Goal: Task Accomplishment & Management: Complete application form

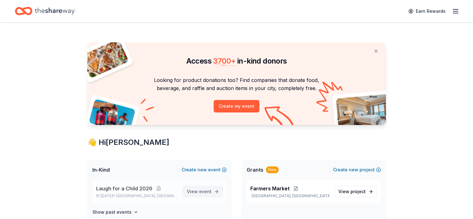
click at [207, 189] on span "event" at bounding box center [205, 190] width 12 height 5
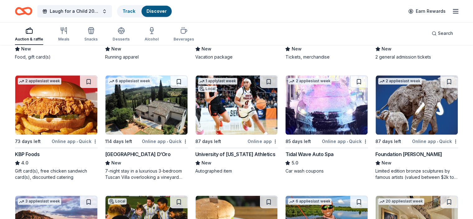
scroll to position [877, 0]
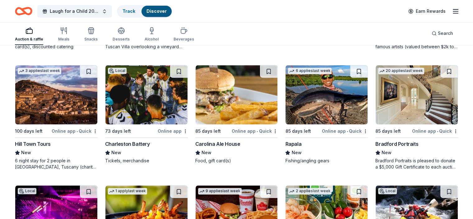
click at [395, 95] on img at bounding box center [417, 94] width 82 height 59
click at [390, 120] on img at bounding box center [417, 94] width 82 height 59
click at [452, 13] on icon "button" at bounding box center [455, 10] width 7 height 7
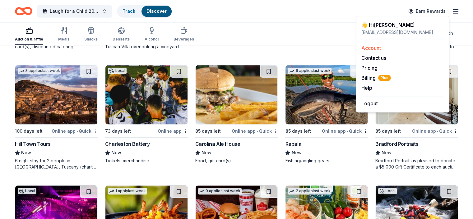
click at [376, 49] on link "Account" at bounding box center [371, 48] width 20 height 6
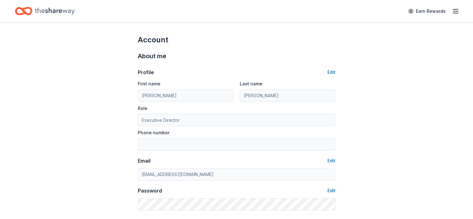
click at [328, 73] on button "Edit" at bounding box center [331, 71] width 8 height 7
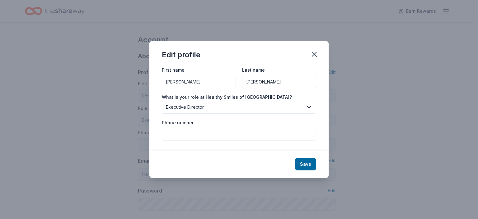
click at [256, 132] on input "Phone number" at bounding box center [239, 134] width 154 height 12
type input "8642053552"
click at [309, 167] on button "Save" at bounding box center [305, 164] width 21 height 12
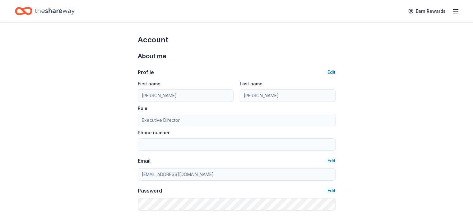
type input "8642053552"
click at [452, 11] on icon "button" at bounding box center [455, 10] width 7 height 7
click at [329, 72] on button "Edit" at bounding box center [331, 71] width 8 height 7
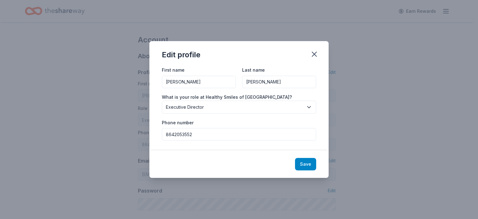
click at [304, 164] on button "Save" at bounding box center [305, 164] width 21 height 12
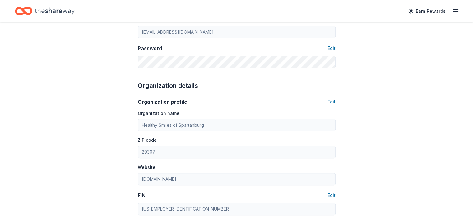
scroll to position [153, 0]
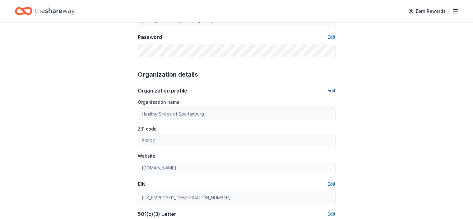
click at [332, 90] on button "Edit" at bounding box center [331, 90] width 8 height 7
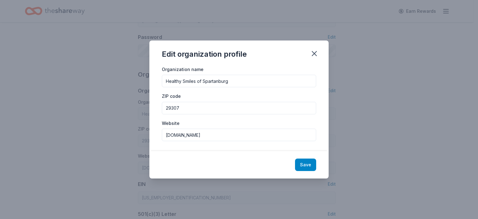
click at [306, 163] on button "Save" at bounding box center [305, 164] width 21 height 12
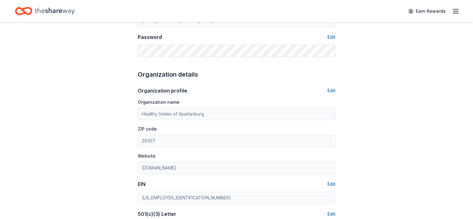
click at [452, 12] on icon "button" at bounding box center [455, 10] width 7 height 7
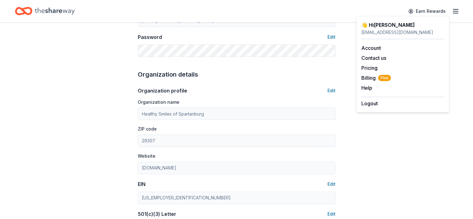
click at [31, 12] on icon "Home" at bounding box center [27, 11] width 10 height 6
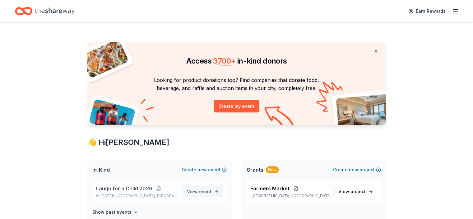
click at [204, 192] on span "event" at bounding box center [205, 190] width 12 height 5
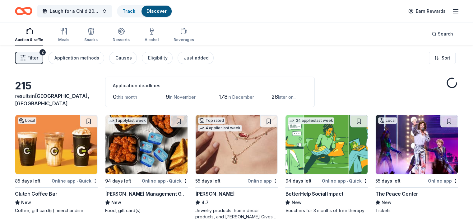
click at [452, 11] on icon "button" at bounding box center [455, 10] width 7 height 7
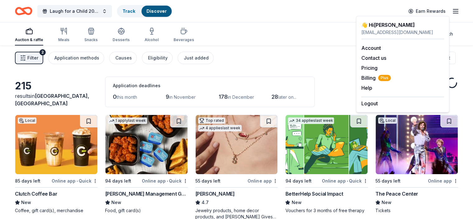
click at [300, 28] on div "Auction & raffle Meals Snacks Desserts Alcohol Beverages Search" at bounding box center [236, 33] width 443 height 23
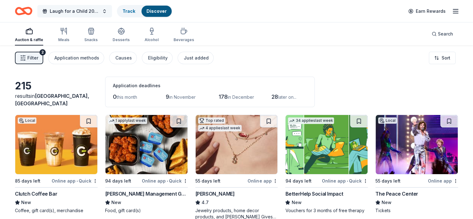
click at [62, 12] on span "Laugh for a Child 2026" at bounding box center [75, 10] width 50 height 7
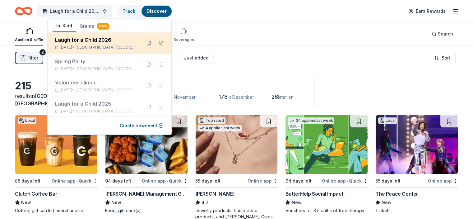
click at [157, 45] on button at bounding box center [161, 43] width 10 height 10
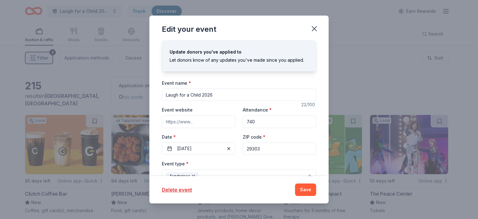
click at [206, 118] on input "Event website" at bounding box center [198, 121] width 73 height 12
paste input "https://secure.qgiv.com/for/laughforachild2026/event/laughforachild2026/"
type input "https://secure.qgiv.com/for/laughforachild2026/event/laughforachild2026/"
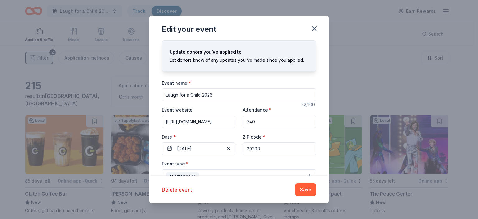
drag, startPoint x: 260, startPoint y: 119, endPoint x: 225, endPoint y: 117, distance: 35.2
click at [225, 117] on div "Event website https://secure.qgiv.com/for/laughforachild2026/event/laughforachi…" at bounding box center [239, 130] width 154 height 49
type input "550"
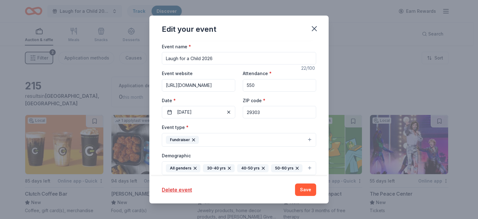
scroll to position [40, 0]
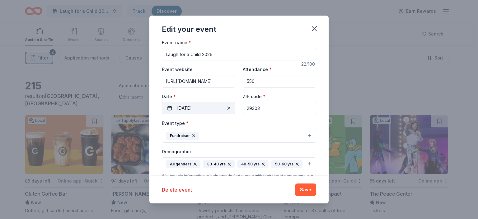
click at [204, 106] on button "01/30/2026" at bounding box center [198, 108] width 73 height 12
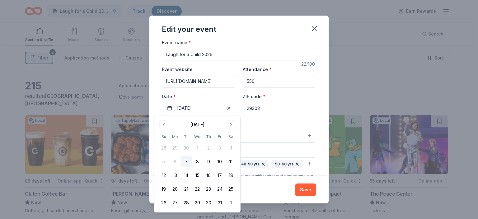
click at [275, 122] on div "Event type * Fundraiser" at bounding box center [239, 130] width 154 height 23
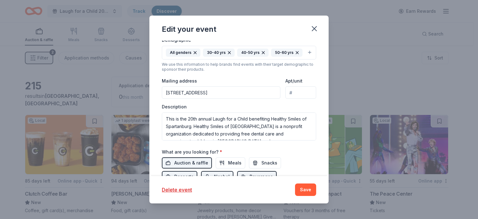
scroll to position [153, 0]
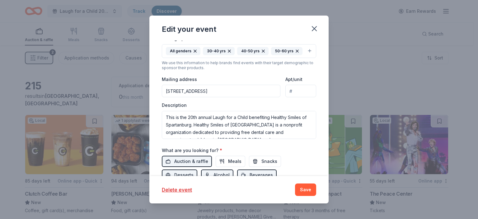
click at [264, 88] on input "248 N CHURCH ST, SPARTANBURG, SC, 29306-5141" at bounding box center [221, 91] width 118 height 12
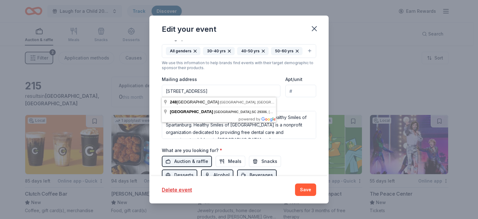
click at [264, 88] on input "248 N CHURCH ST, SPARTANBURG, SC, 29306-5141" at bounding box center [221, 91] width 118 height 12
drag, startPoint x: 166, startPoint y: 91, endPoint x: 335, endPoint y: 104, distance: 170.3
click at [335, 104] on div "Edit your event Update donors you've applied to Let donors know of any updates …" at bounding box center [239, 109] width 478 height 219
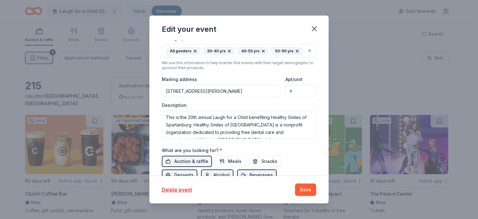
type input "151 Dillon Drive, Spartanburg, SC, 29307"
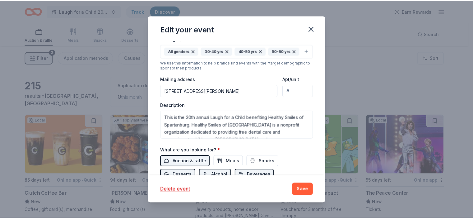
scroll to position [201, 0]
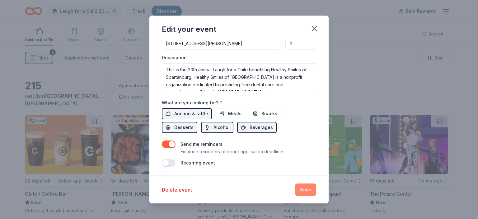
click at [302, 191] on button "Save" at bounding box center [305, 189] width 21 height 12
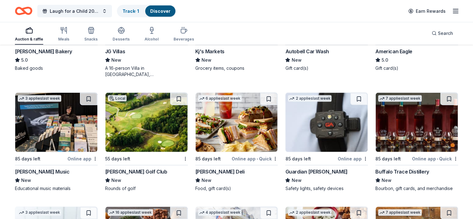
scroll to position [1420, 0]
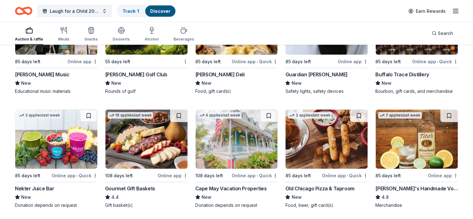
click at [221, 145] on img at bounding box center [237, 138] width 82 height 59
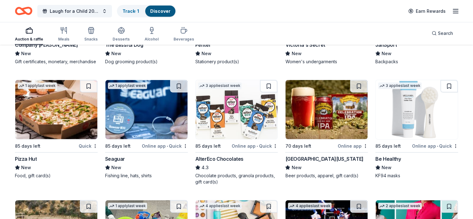
scroll to position [3920, 0]
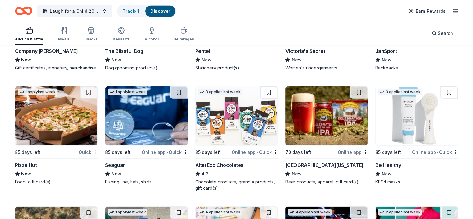
click at [410, 138] on img at bounding box center [417, 115] width 82 height 59
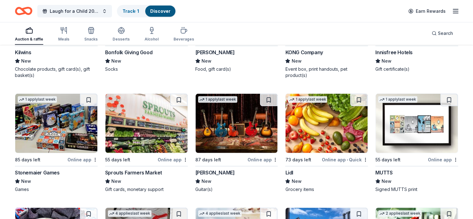
scroll to position [1836, 0]
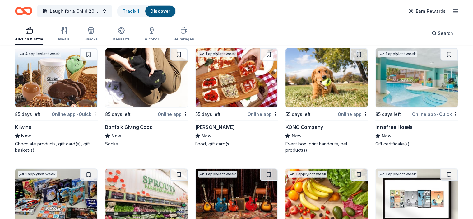
click at [392, 81] on img at bounding box center [417, 77] width 82 height 59
click at [406, 101] on img at bounding box center [417, 77] width 82 height 59
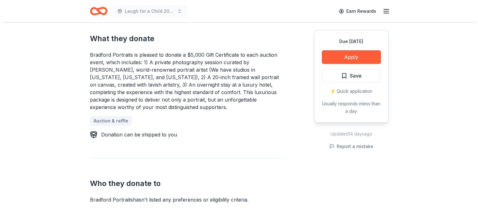
scroll to position [278, 0]
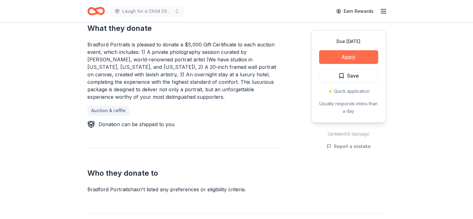
click at [356, 55] on button "Apply" at bounding box center [348, 57] width 59 height 14
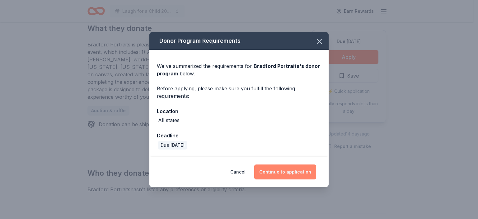
click at [276, 168] on button "Continue to application" at bounding box center [285, 171] width 62 height 15
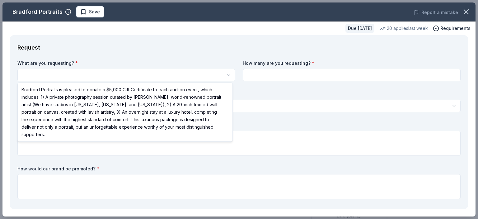
scroll to position [0, 0]
click at [158, 73] on html "Laugh for a Child 2026 Save Apply Due [DATE] [PERSON_NAME] Portraits New 20 app…" at bounding box center [239, 109] width 478 height 219
select select "Bradford Portraits is pleased to donate a $5,000 Gift Certificate to each aucti…"
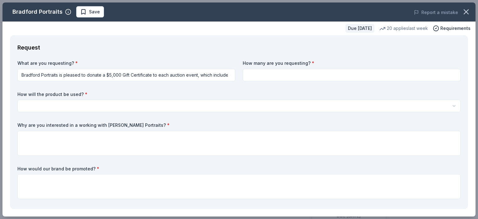
click at [272, 73] on input at bounding box center [351, 75] width 218 height 12
type input "1"
click at [231, 107] on html "Laugh for a Child 2026 Save Apply Due [DATE] [PERSON_NAME] Portraits New 20 app…" at bounding box center [239, 109] width 478 height 219
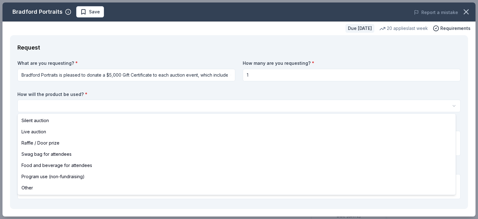
select select "raffleDoorPrize"
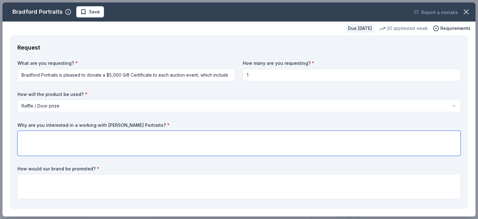
click at [152, 142] on textarea at bounding box center [238, 143] width 443 height 25
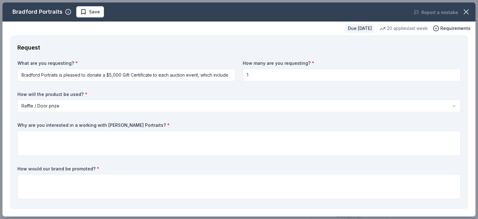
drag, startPoint x: 155, startPoint y: 125, endPoint x: 28, endPoint y: 122, distance: 126.9
click at [28, 122] on label "Why are you interested in a working with Bradford Portraits? *" at bounding box center [238, 125] width 443 height 6
drag, startPoint x: 21, startPoint y: 123, endPoint x: 106, endPoint y: 124, distance: 84.6
click at [106, 124] on label "Why are you interested in a working with Bradford Portraits? *" at bounding box center [238, 125] width 443 height 6
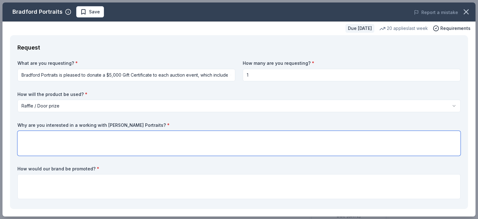
click at [86, 141] on textarea at bounding box center [238, 143] width 443 height 25
paste textarea "At Healthy Smiles, our mission is to advocate and promote the health of Spartan…"
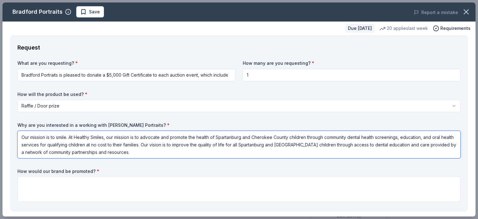
click at [183, 152] on textarea "Our mission is to smile. At Healthy Smiles, our mission is to advocate and prom…" at bounding box center [238, 144] width 443 height 27
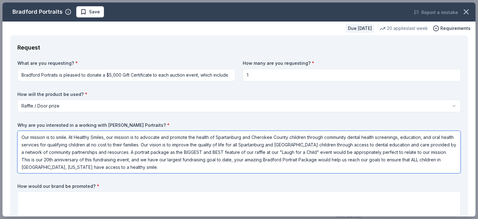
type textarea "Our mission is to smile. At Healthy Smiles, our mission is to advocate and prom…"
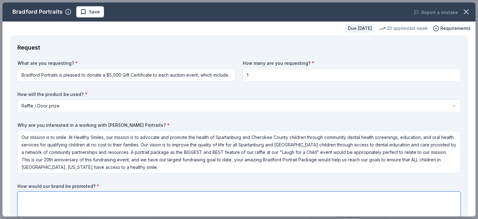
click at [261, 206] on textarea at bounding box center [238, 203] width 443 height 25
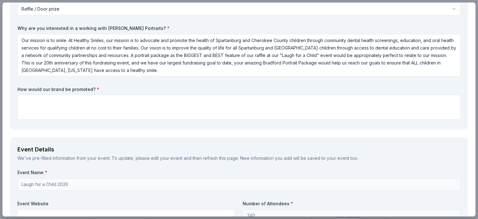
scroll to position [98, 0]
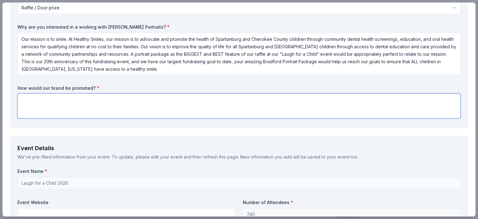
paste textarea "1. Event Visibility The brand’s name and logo will be featured in the printed e…"
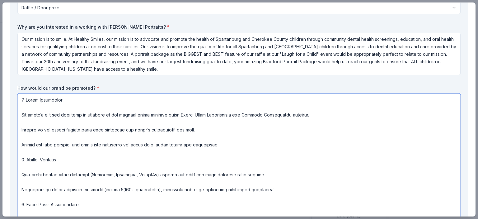
scroll to position [124, 0]
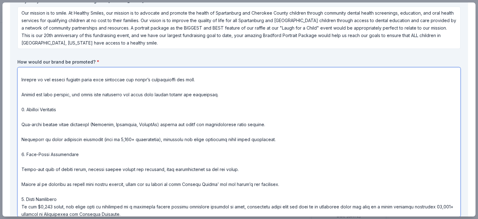
type textarea "1. Event Visibility The brand’s name and logo will be featured in the printed e…"
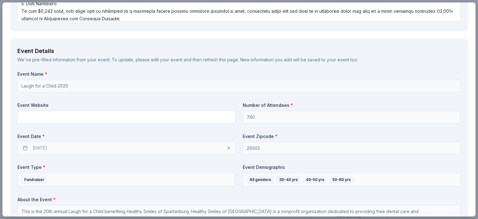
scroll to position [323, 0]
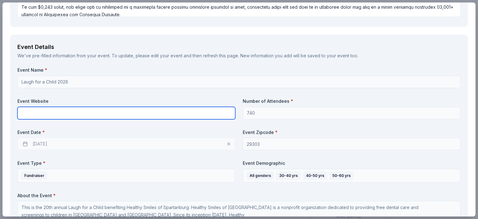
click at [212, 113] on input "text" at bounding box center [126, 113] width 218 height 12
paste input "https://secure.qgiv.com/for/laughforachild2026/event/laughforachild2026/"
type input "https://secure.qgiv.com/for/laughforachild2026/event/laughforachild2026/"
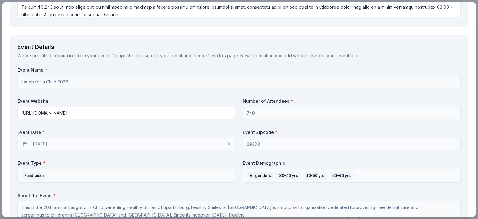
click at [108, 141] on div "01/29/2026" at bounding box center [126, 143] width 218 height 12
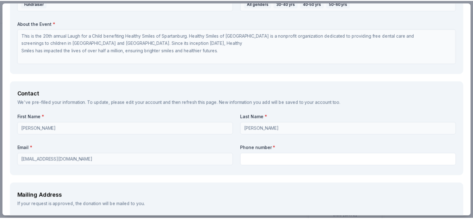
scroll to position [492, 0]
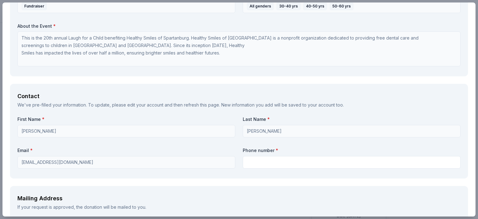
drag, startPoint x: 475, startPoint y: 116, endPoint x: 475, endPoint y: 143, distance: 26.4
click at [473, 143] on div "Bradford Portraits Save Report a mistake Due in 85 days 20 applies last week Re…" at bounding box center [239, 109] width 478 height 219
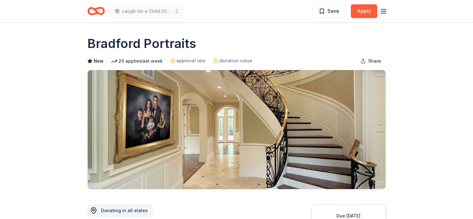
click at [101, 10] on icon "Home" at bounding box center [95, 11] width 17 height 15
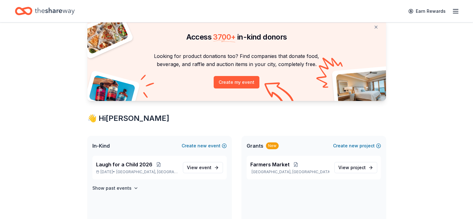
scroll to position [18, 0]
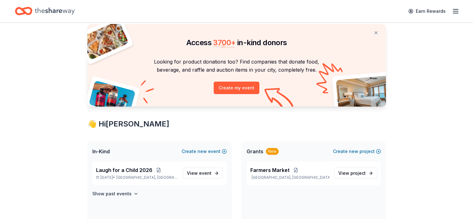
click at [453, 13] on line "button" at bounding box center [455, 13] width 5 height 0
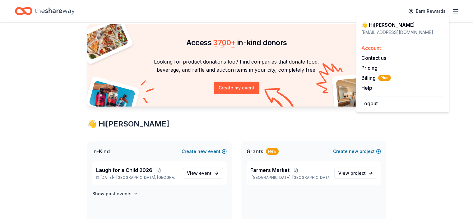
click at [374, 47] on link "Account" at bounding box center [371, 48] width 20 height 6
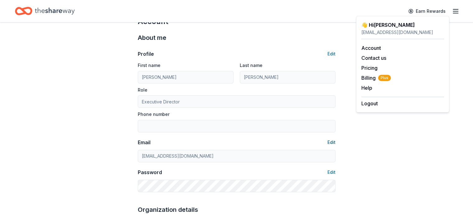
click at [330, 143] on button "Edit" at bounding box center [331, 141] width 8 height 7
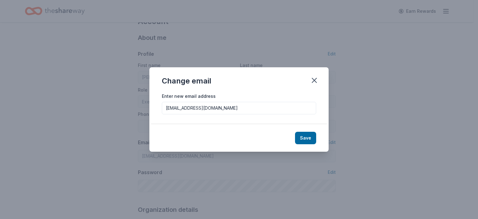
drag, startPoint x: 240, startPoint y: 109, endPoint x: 145, endPoint y: 104, distance: 94.6
click at [145, 104] on div "Change email Enter new email address dburgess@hubcityfm.org Save" at bounding box center [239, 109] width 478 height 219
type input "dori@healthysmilessc.org"
click at [308, 138] on button "Save" at bounding box center [305, 138] width 21 height 12
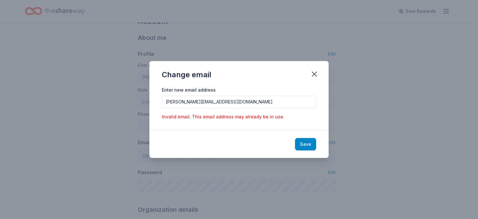
click at [304, 144] on button "Save" at bounding box center [305, 144] width 21 height 12
drag, startPoint x: 312, startPoint y: 75, endPoint x: 271, endPoint y: 29, distance: 61.7
click at [312, 76] on icon "button" at bounding box center [314, 74] width 9 height 9
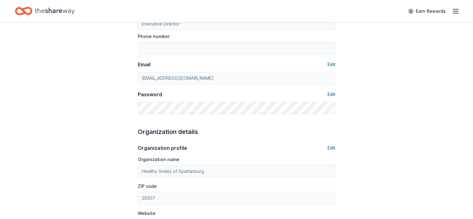
scroll to position [91, 0]
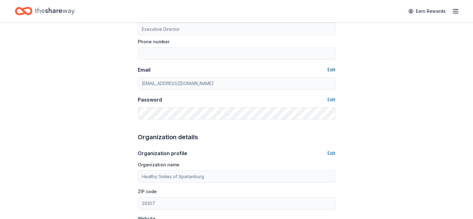
click at [331, 67] on button "Edit" at bounding box center [331, 69] width 8 height 7
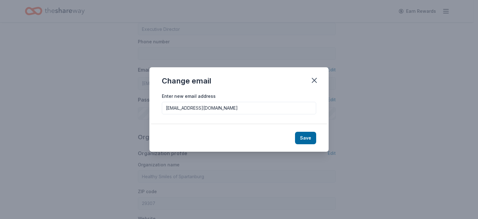
drag, startPoint x: 268, startPoint y: 110, endPoint x: 182, endPoint y: 112, distance: 85.8
click at [182, 110] on input "dburgess@hubcityfm.org" at bounding box center [239, 108] width 154 height 12
click at [230, 108] on input "dburgess@hubcityfm.org" at bounding box center [239, 108] width 154 height 12
drag, startPoint x: 225, startPoint y: 108, endPoint x: 114, endPoint y: 98, distance: 111.4
click at [114, 98] on div "Change email Enter new email address dburgess@hubcityfm.org Save" at bounding box center [239, 109] width 478 height 219
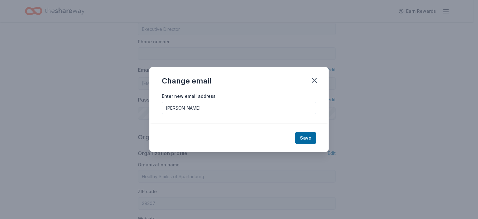
type input "doriburgess82@gmail.com"
click at [303, 137] on button "Save" at bounding box center [305, 138] width 21 height 12
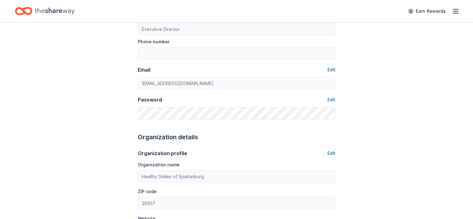
type input "doriburgess82@gmail.com"
type input "8642053552"
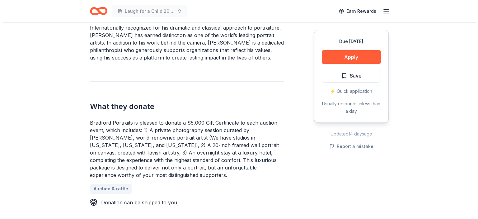
scroll to position [198, 0]
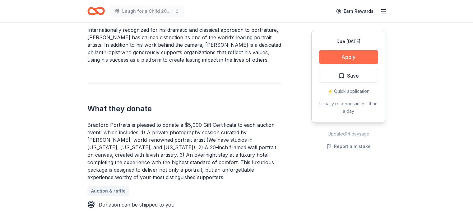
click at [359, 58] on button "Apply" at bounding box center [348, 57] width 59 height 14
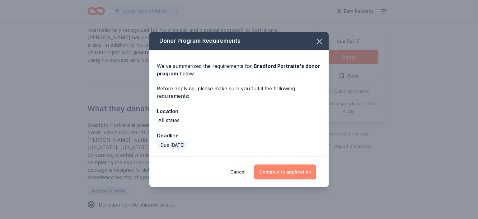
click at [284, 176] on button "Continue to application" at bounding box center [285, 171] width 62 height 15
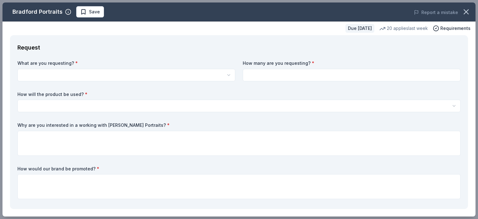
scroll to position [0, 0]
click at [175, 76] on html "Laugh for a Child 2026 Earn Rewards Due in 85 days Share Bradford Portraits New…" at bounding box center [239, 109] width 478 height 219
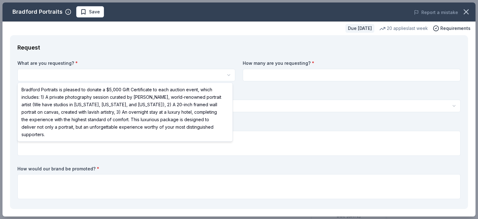
click at [162, 76] on html "Laugh for a Child 2026 Save Apply Due [DATE] [PERSON_NAME] Portraits New 20 app…" at bounding box center [239, 109] width 478 height 219
select select "Bradford Portraits is pleased to donate a $5,000 Gift Certificate to each aucti…"
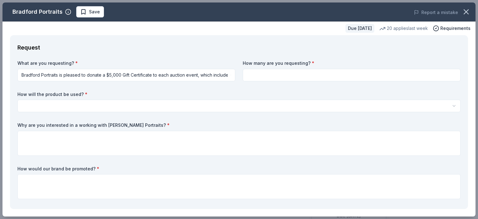
click at [306, 78] on input at bounding box center [351, 75] width 218 height 12
click at [306, 73] on input at bounding box center [351, 75] width 218 height 12
type input "1"
click at [171, 107] on html "Laugh for a Child 2026 Save Apply Due [DATE] [PERSON_NAME] Portraits New 20 app…" at bounding box center [239, 109] width 478 height 219
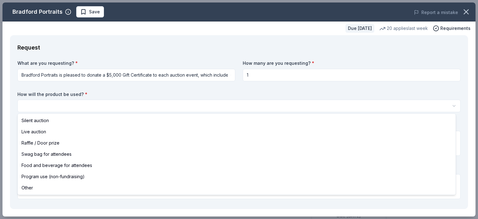
select select "raffleDoorPrize"
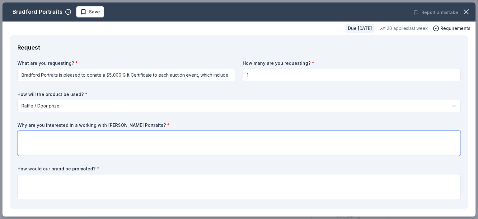
click at [126, 138] on textarea at bounding box center [238, 143] width 443 height 25
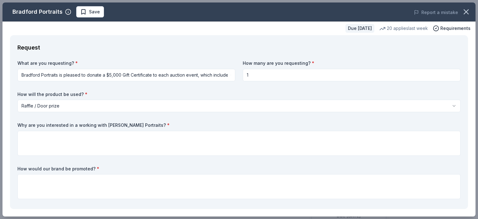
drag, startPoint x: 168, startPoint y: 123, endPoint x: 35, endPoint y: 120, distance: 133.4
click at [35, 119] on div "What are you requesting? * Bradford Portraits is pleased to donate a $5,000 Gif…" at bounding box center [238, 130] width 443 height 141
drag, startPoint x: 17, startPoint y: 125, endPoint x: 125, endPoint y: 127, distance: 108.2
click at [125, 127] on div "Request What are you requesting? * Bradford Portraits is pleased to donate a $5…" at bounding box center [239, 121] width 458 height 173
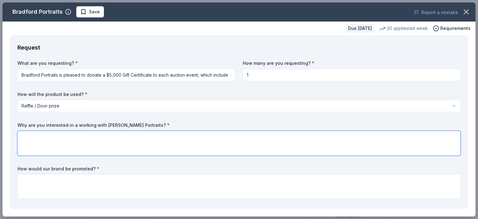
click at [127, 134] on textarea at bounding box center [238, 143] width 443 height 25
paste textarea "We would be honored to partner with [PERSON_NAME] Portraits for our 20th annive…"
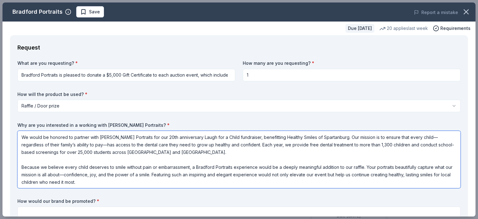
type textarea "We would be honored to partner with [PERSON_NAME] Portraits for our 20th annive…"
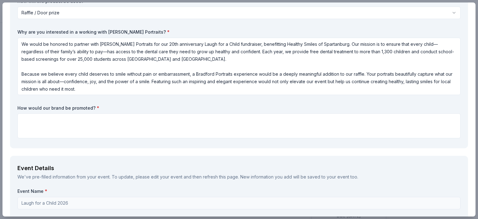
scroll to position [88, 0]
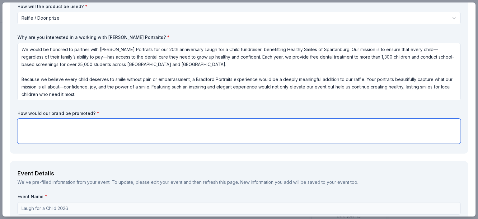
click at [240, 120] on textarea at bounding box center [238, 130] width 443 height 25
click at [93, 125] on textarea at bounding box center [238, 130] width 443 height 25
paste textarea ". Event Visibility The brand’s name and logo will be featured in the printed ev…"
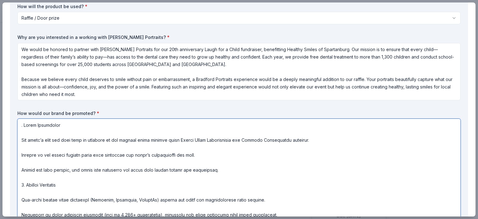
scroll to position [139, 0]
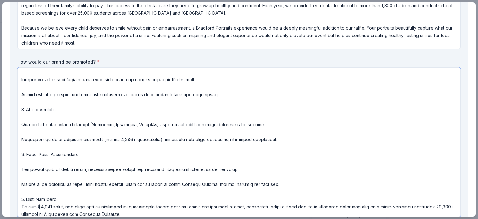
type textarea ". Event Visibility The brand’s name and logo will be featured in the printed ev…"
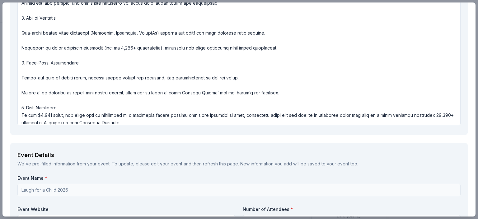
scroll to position [0, 0]
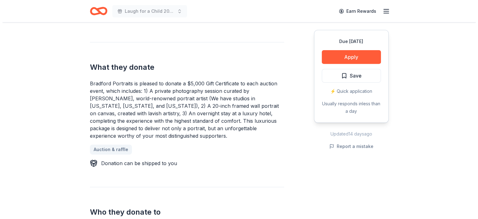
scroll to position [235, 0]
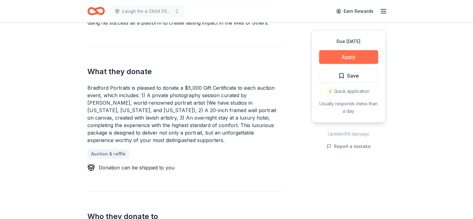
click at [367, 55] on button "Apply" at bounding box center [348, 57] width 59 height 14
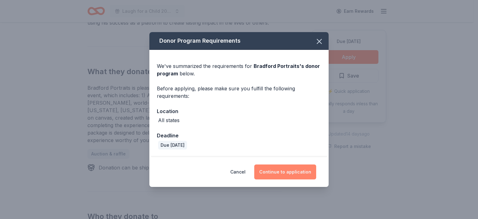
drag, startPoint x: 286, startPoint y: 172, endPoint x: 285, endPoint y: 175, distance: 3.5
click at [286, 173] on button "Continue to application" at bounding box center [285, 171] width 62 height 15
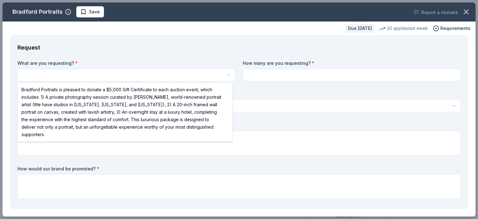
click at [208, 72] on html "Laugh for a Child 2026 Save Apply Due [DATE] [PERSON_NAME] Portraits New 20 app…" at bounding box center [239, 109] width 478 height 219
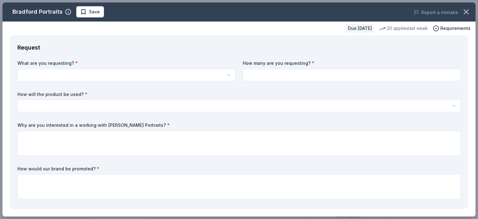
click at [189, 67] on div "What are you requesting? * Bradford Portraits is pleased to donate a $5,000 Gif…" at bounding box center [126, 70] width 218 height 21
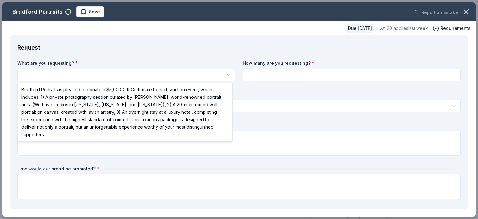
click at [188, 70] on html "Laugh for a Child 2026 Save Apply Due in 85 days Share Bradford Portraits New 2…" at bounding box center [239, 109] width 478 height 219
select select "Bradford Portraits is pleased to donate a $5,000 Gift Certificate to each aucti…"
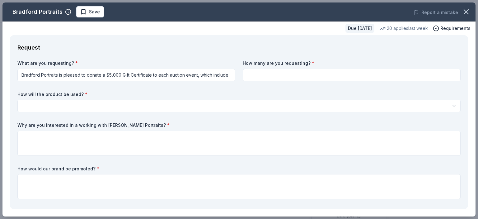
click at [272, 72] on input at bounding box center [351, 75] width 218 height 12
type input "1"
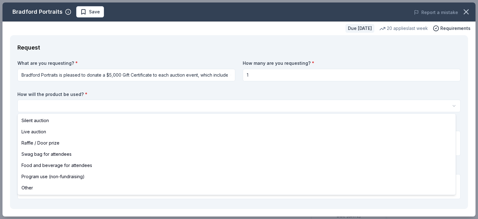
click at [198, 105] on html "Laugh for a Child 2026 Save Apply Due in 85 days Share Bradford Portraits New 2…" at bounding box center [239, 109] width 478 height 219
select select "liveAuction"
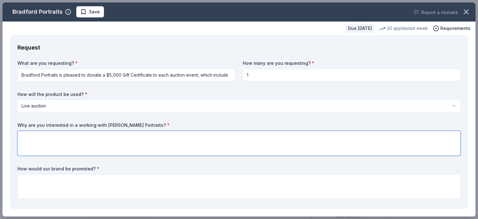
click at [133, 138] on textarea at bounding box center [238, 143] width 443 height 25
click at [153, 140] on textarea at bounding box center [238, 143] width 443 height 25
paste textarea "We would be honored to partner with Bradford Portraits for our 20th anniversary…"
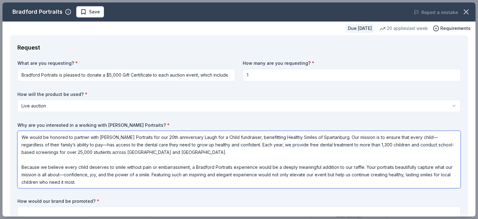
type textarea "We would be honored to partner with Bradford Portraits for our 20th anniversary…"
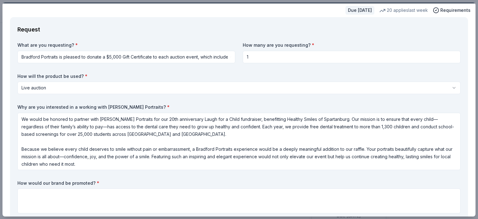
scroll to position [70, 0]
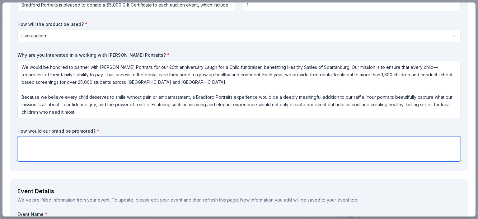
click at [123, 144] on textarea at bounding box center [238, 148] width 443 height 25
paste textarea "🎟 Raffle Brand Promotion at the $5,000 Level (Cackle Sponsor) 1. Event Visibili…"
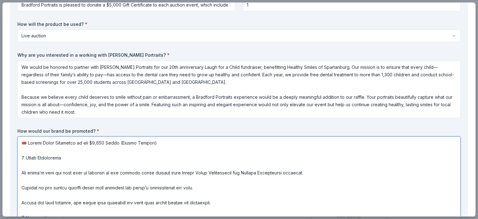
scroll to position [139, 0]
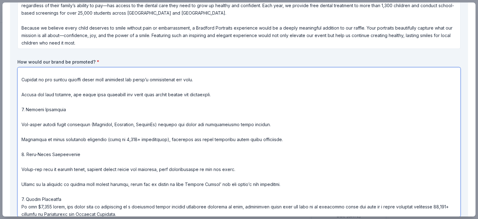
type textarea "🎟 Raffle Brand Promotion at the $5,000 Level (Cackle Sponsor) 1. Event Visibili…"
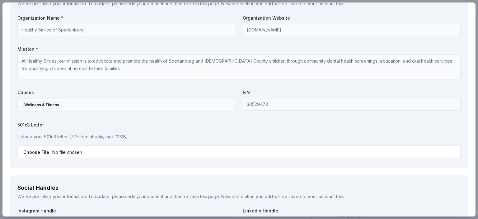
scroll to position [789, 0]
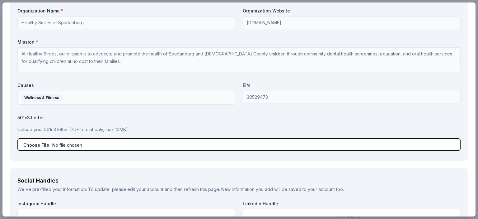
click at [54, 145] on input "file" at bounding box center [238, 144] width 443 height 12
type input "C:\fakepath\501 c 3.pdf"
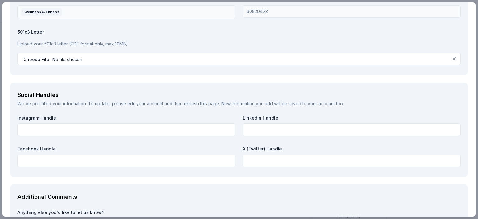
scroll to position [876, 0]
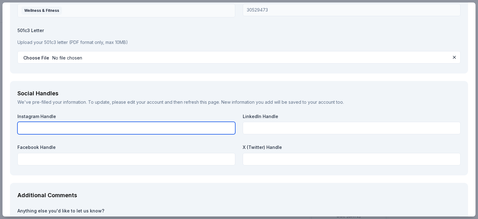
click at [117, 126] on input "text" at bounding box center [126, 128] width 218 height 12
type input "healthysmilesofspartanburg"
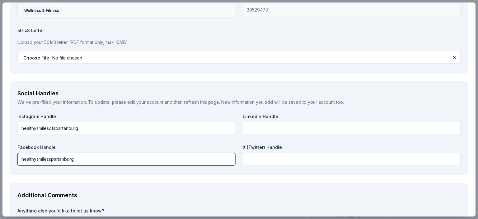
type input "healthysmilesspartanburg"
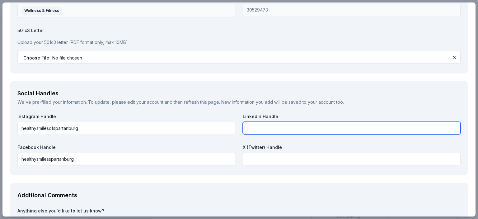
click at [271, 126] on input "text" at bounding box center [351, 128] width 218 height 12
type input "healthysmilesspartanburg"
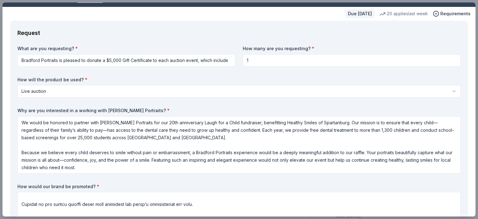
scroll to position [0, 0]
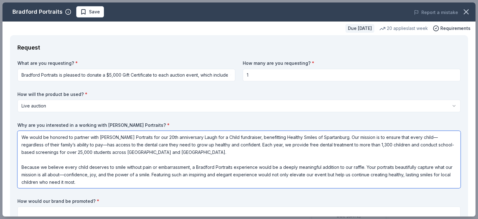
click at [362, 168] on textarea "We would be honored to partner with Bradford Portraits for our 20th anniversary…" at bounding box center [238, 159] width 443 height 57
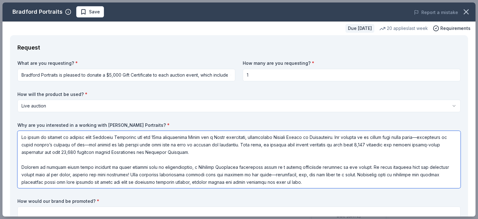
type textarea "We would be honored to partner with Bradford Portraits for our 20th anniversary…"
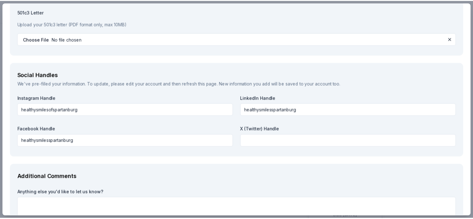
scroll to position [943, 0]
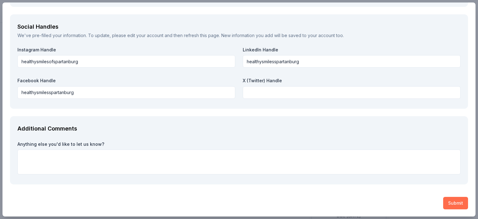
click at [448, 203] on button "Submit" at bounding box center [455, 202] width 25 height 12
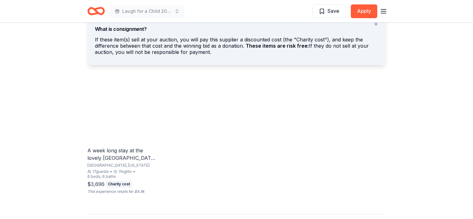
scroll to position [360, 0]
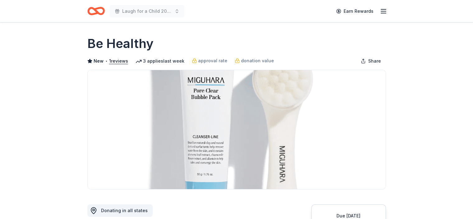
click at [301, 134] on img at bounding box center [237, 129] width 298 height 119
